Goal: Information Seeking & Learning: Learn about a topic

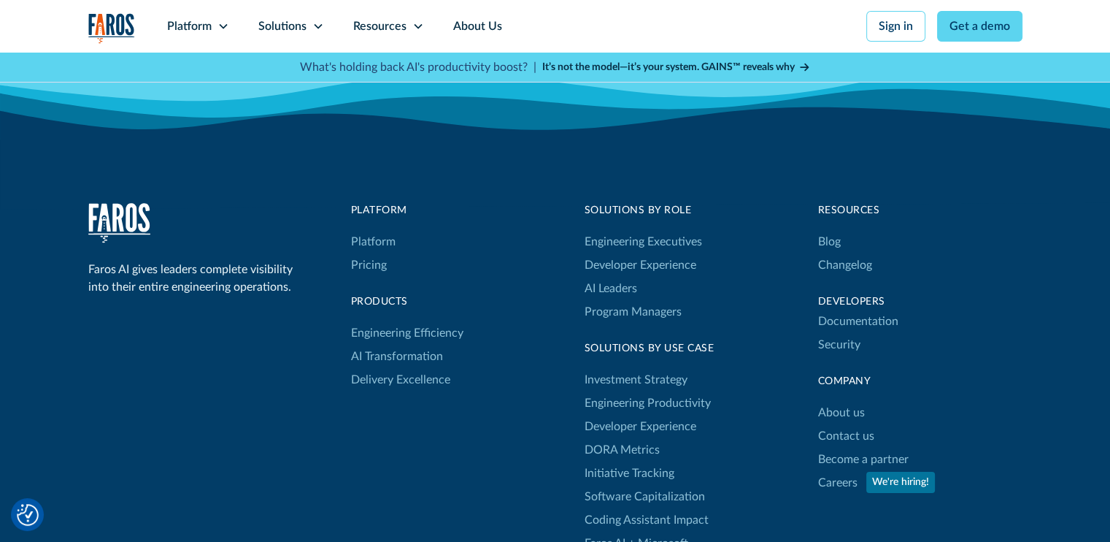
scroll to position [4453, 0]
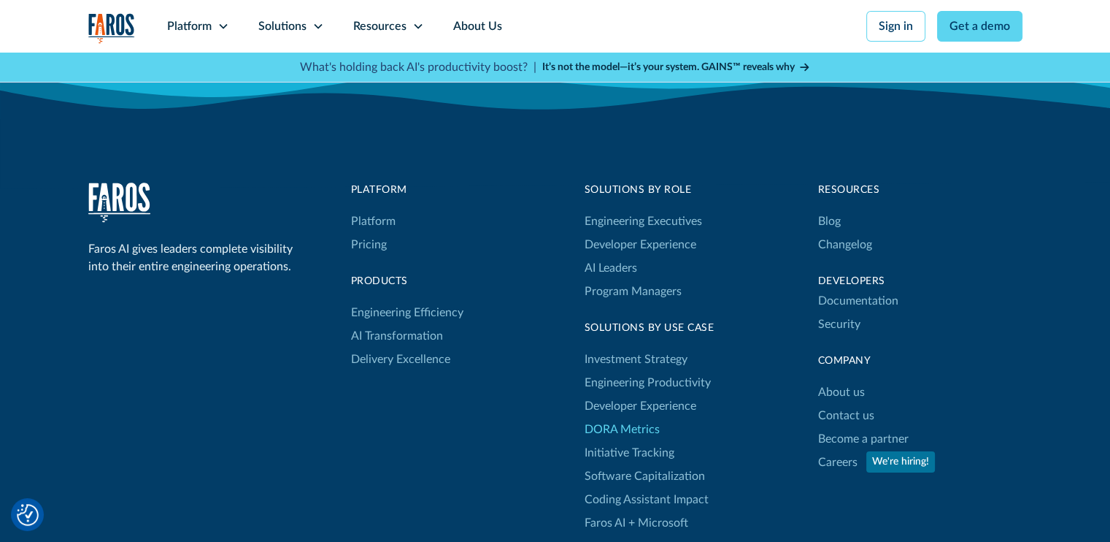
click at [629, 418] on link "DORA Metrics" at bounding box center [622, 429] width 75 height 23
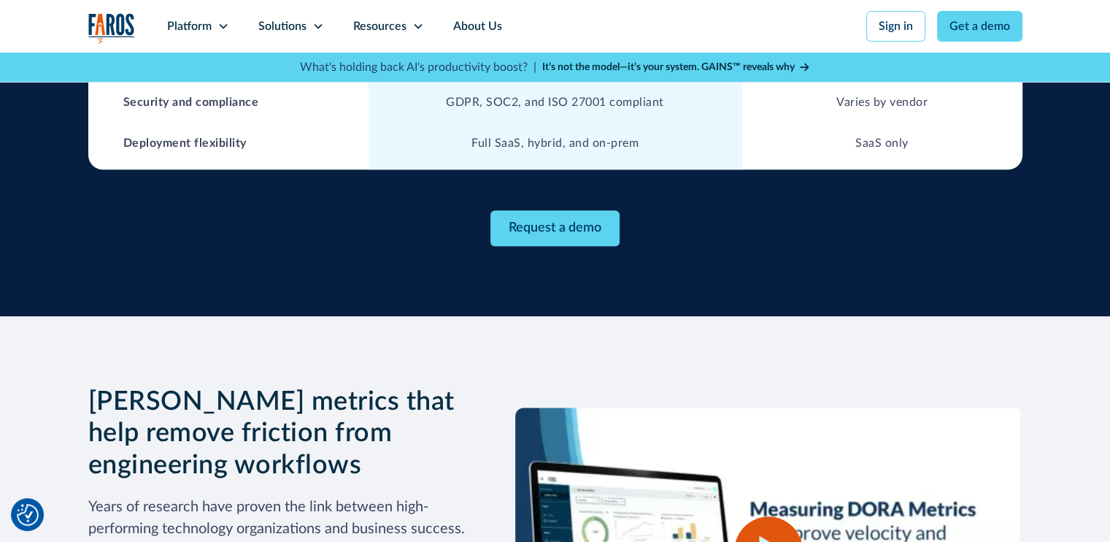
scroll to position [1679, 0]
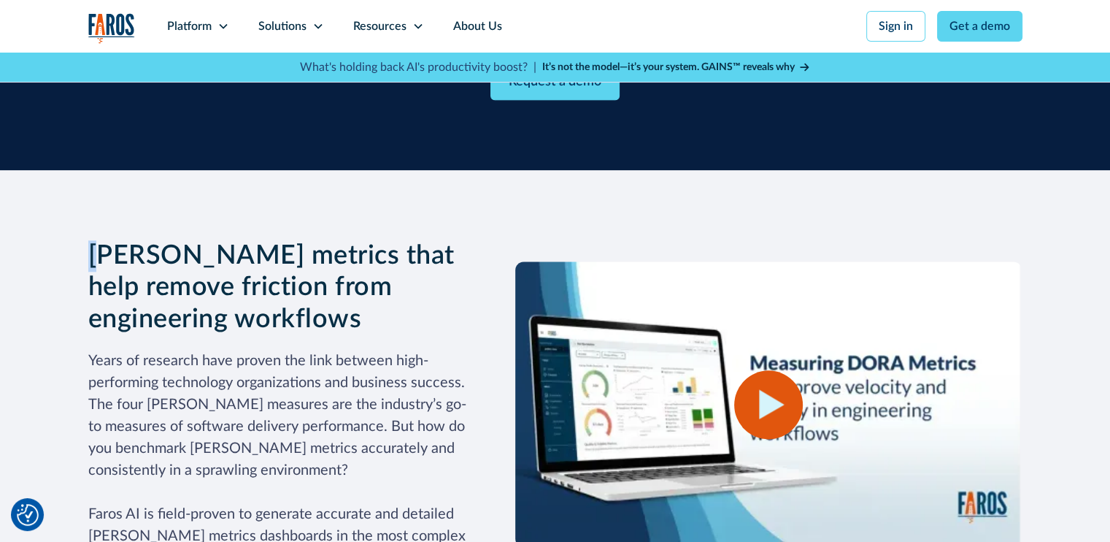
drag, startPoint x: 110, startPoint y: 220, endPoint x: 93, endPoint y: 220, distance: 16.8
click at [93, 240] on h3 "[PERSON_NAME] metrics that help remove friction from engineering workflows" at bounding box center [278, 287] width 380 height 95
drag, startPoint x: 126, startPoint y: 220, endPoint x: 146, endPoint y: 218, distance: 20.6
click at [107, 240] on h3 "[PERSON_NAME] metrics that help remove friction from engineering workflows" at bounding box center [278, 287] width 380 height 95
drag, startPoint x: 144, startPoint y: 218, endPoint x: 136, endPoint y: 220, distance: 8.5
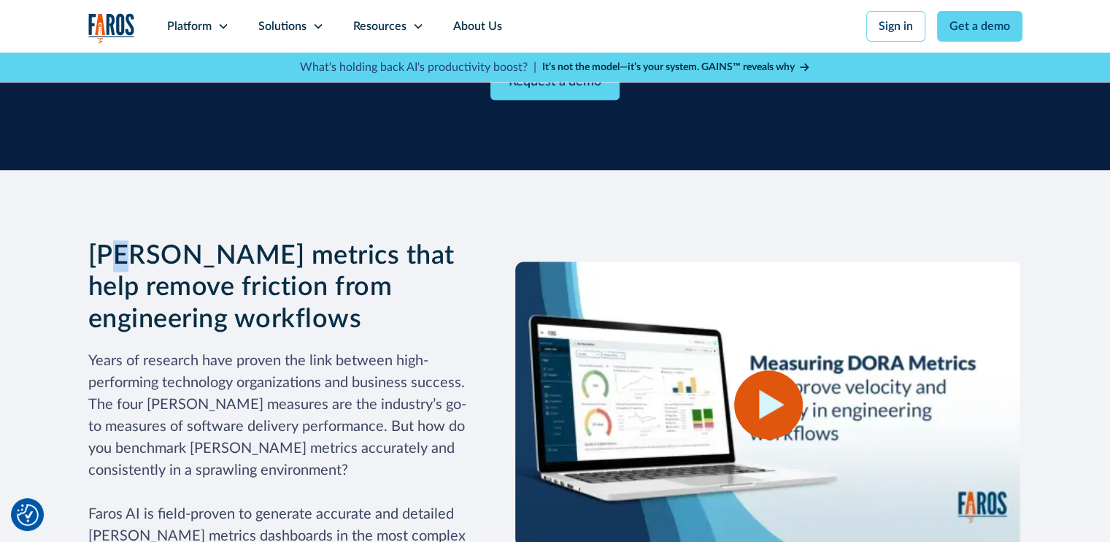
click at [131, 240] on h3 "[PERSON_NAME] metrics that help remove friction from engineering workflows" at bounding box center [278, 287] width 380 height 95
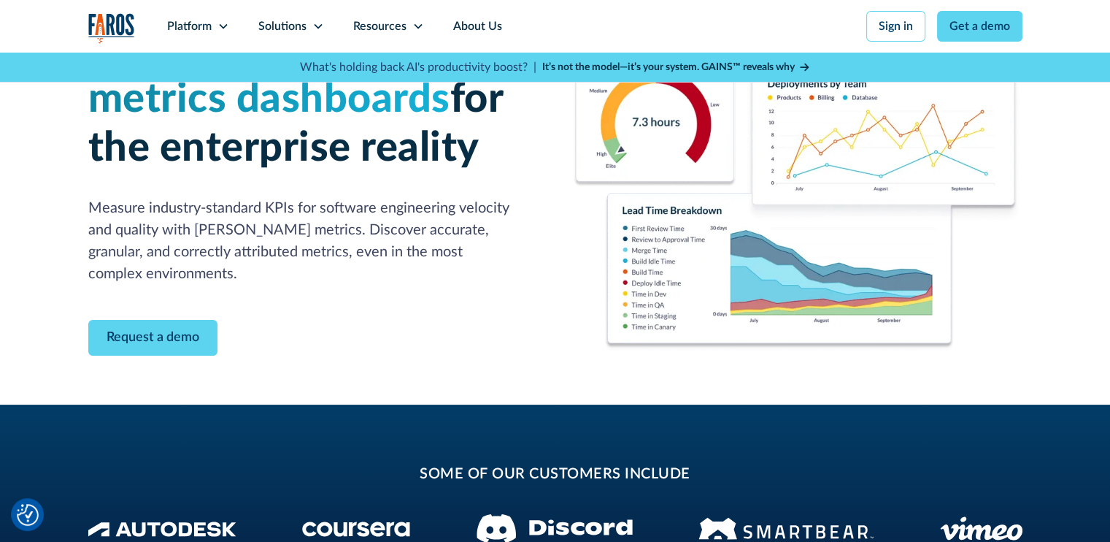
scroll to position [0, 0]
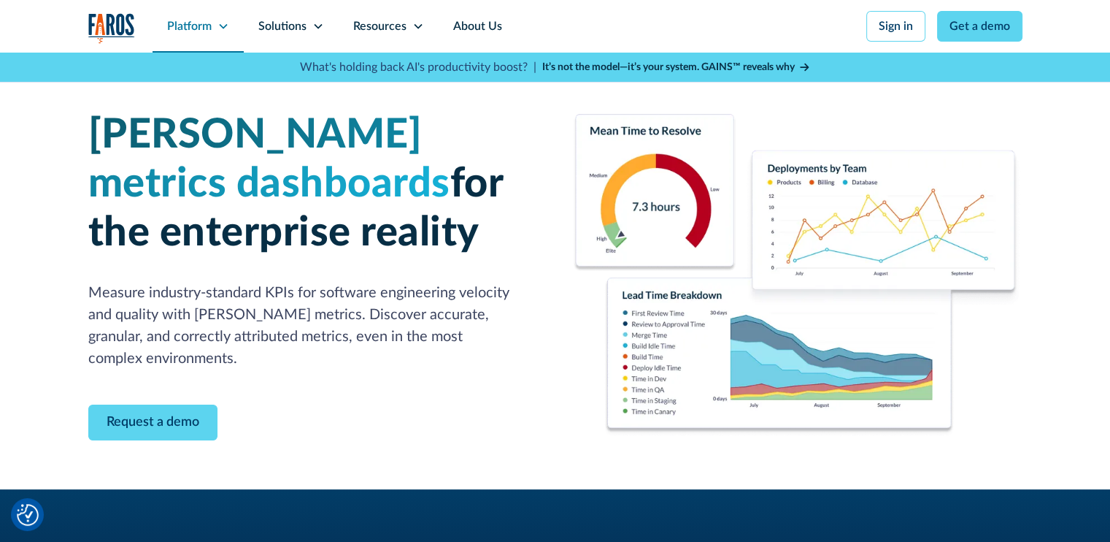
click at [222, 28] on icon at bounding box center [224, 26] width 12 height 12
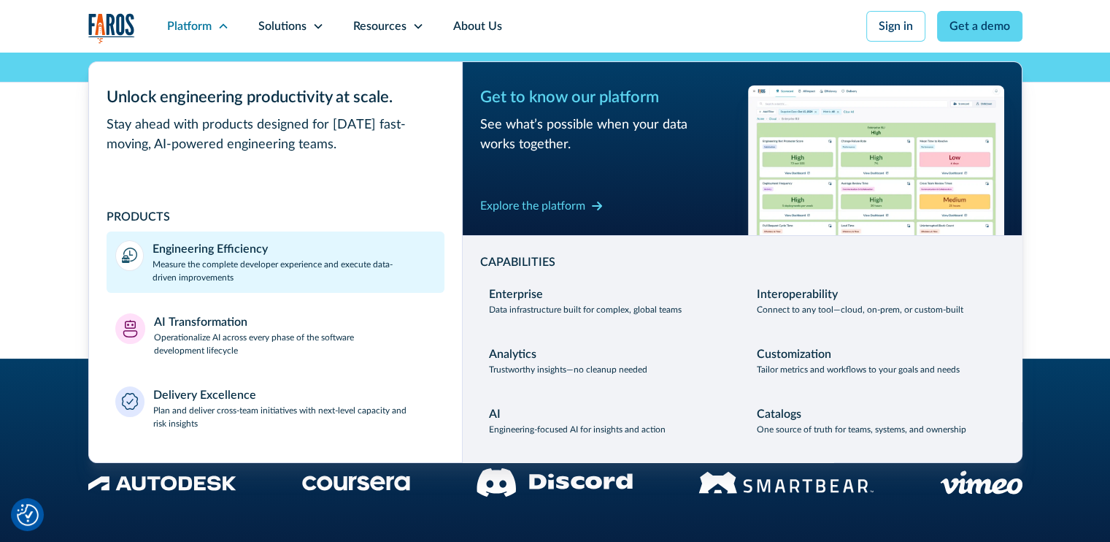
scroll to position [73, 0]
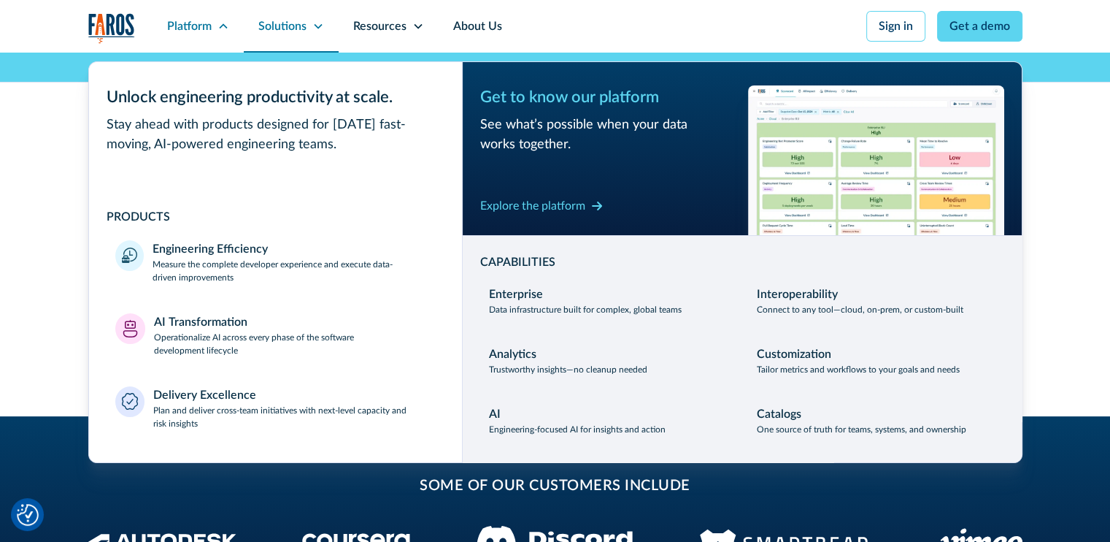
click at [316, 27] on icon at bounding box center [318, 26] width 8 height 5
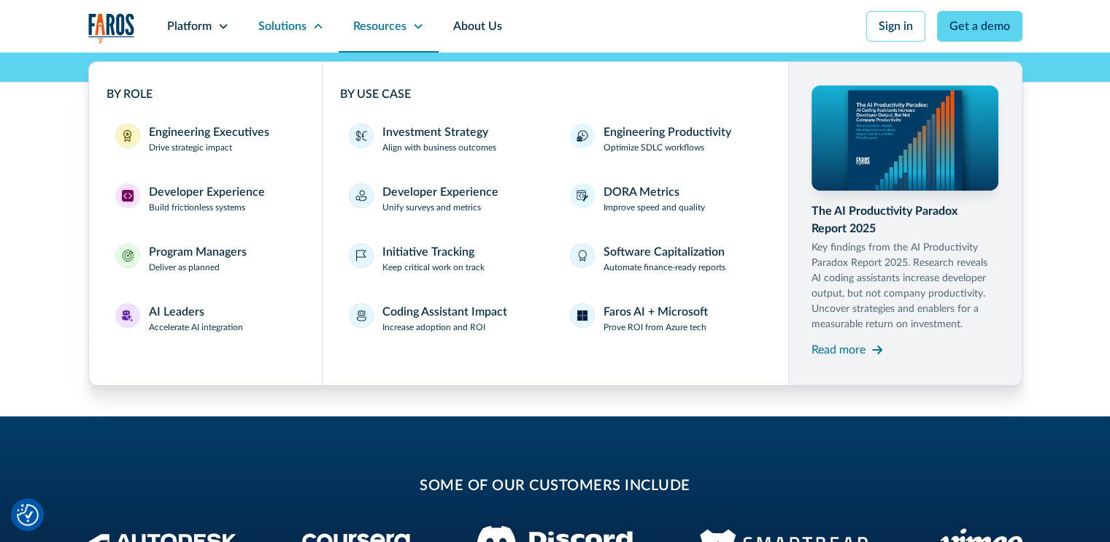
click at [419, 26] on icon at bounding box center [418, 26] width 8 height 5
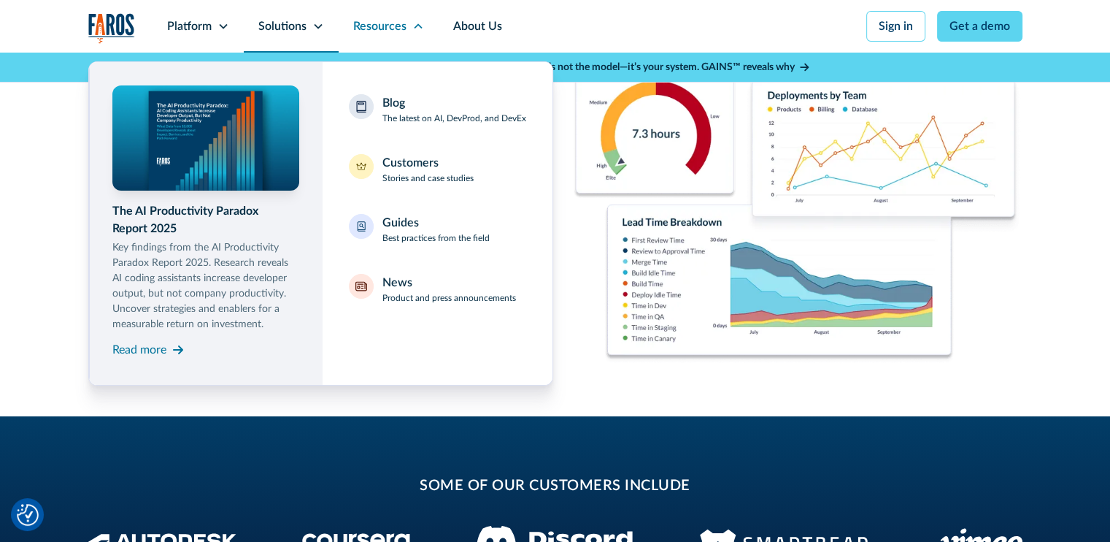
click at [315, 29] on icon at bounding box center [318, 26] width 12 height 12
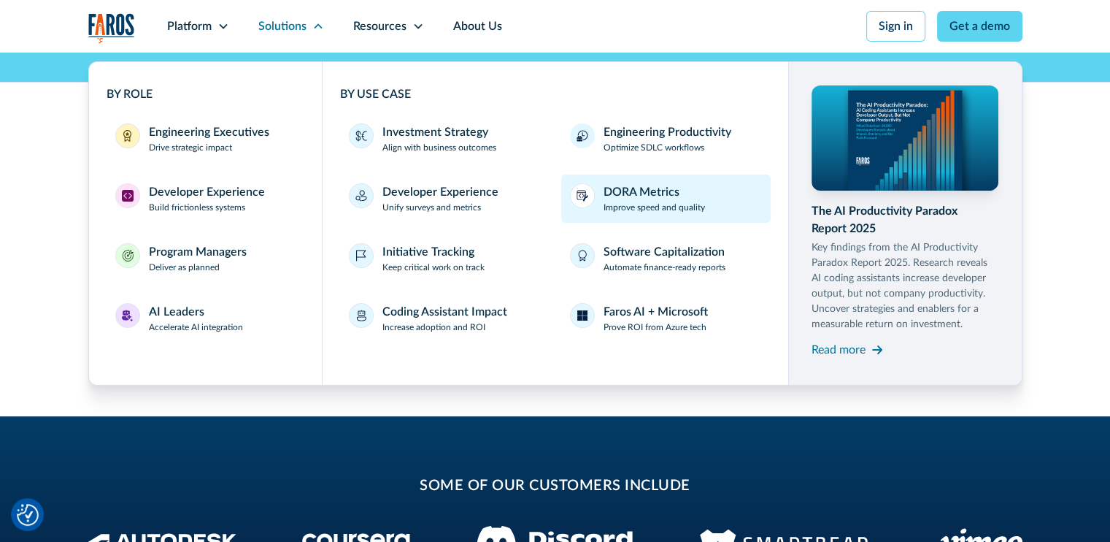
click at [624, 189] on div "DORA Metrics" at bounding box center [642, 192] width 76 height 18
